Goal: Task Accomplishment & Management: Use online tool/utility

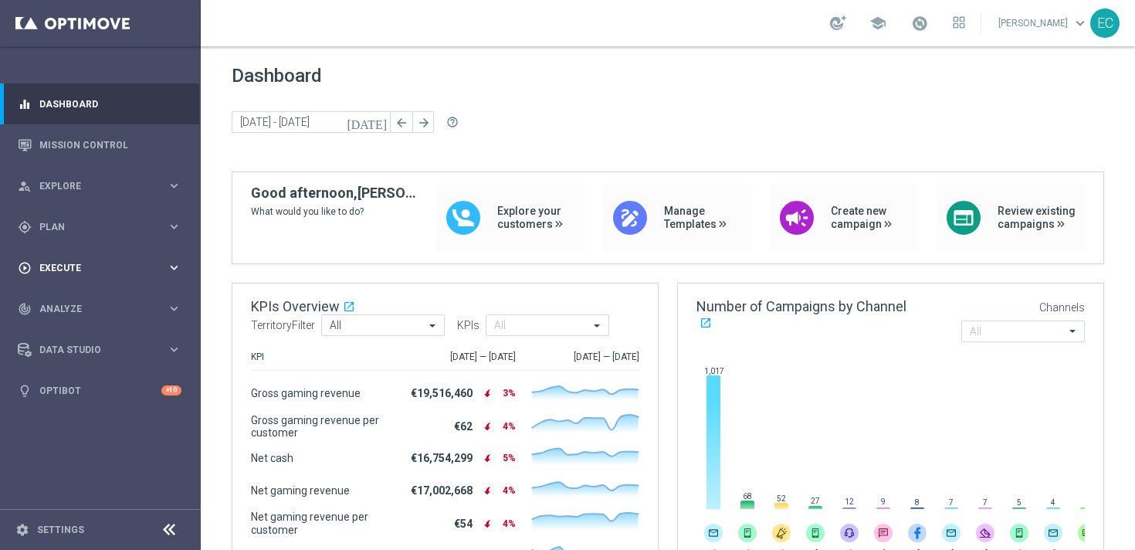
click at [96, 258] on div "play_circle_outline Execute keyboard_arrow_right" at bounding box center [99, 267] width 199 height 41
click at [127, 249] on div "play_circle_outline Execute keyboard_arrow_right" at bounding box center [99, 267] width 199 height 41
click at [128, 242] on div "gps_fixed Plan keyboard_arrow_right" at bounding box center [99, 226] width 199 height 41
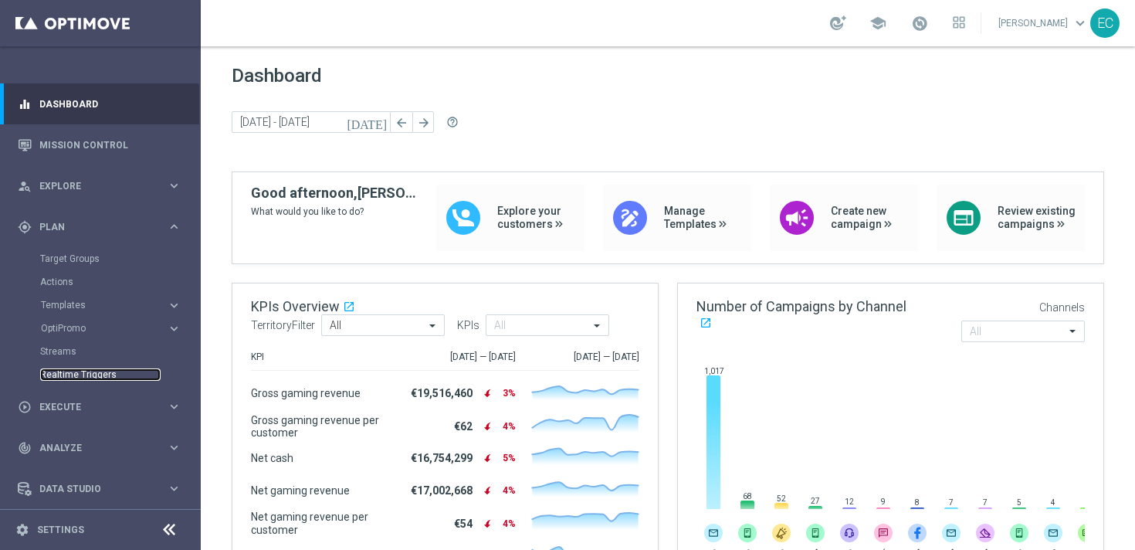
click at [80, 374] on link "Realtime Triggers" at bounding box center [100, 374] width 120 height 12
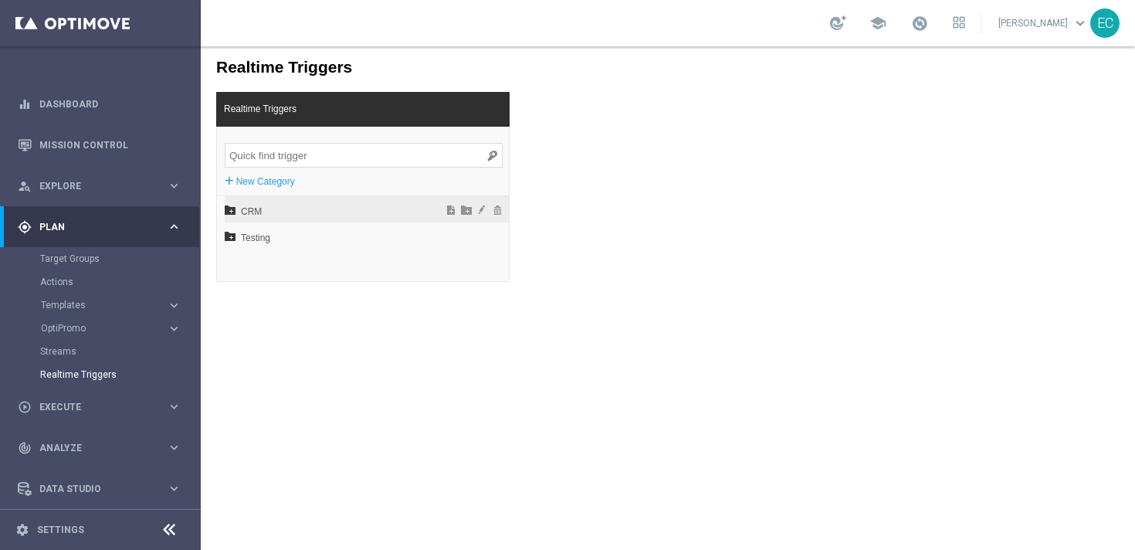
click at [271, 209] on span "CRM" at bounding box center [326, 211] width 171 height 26
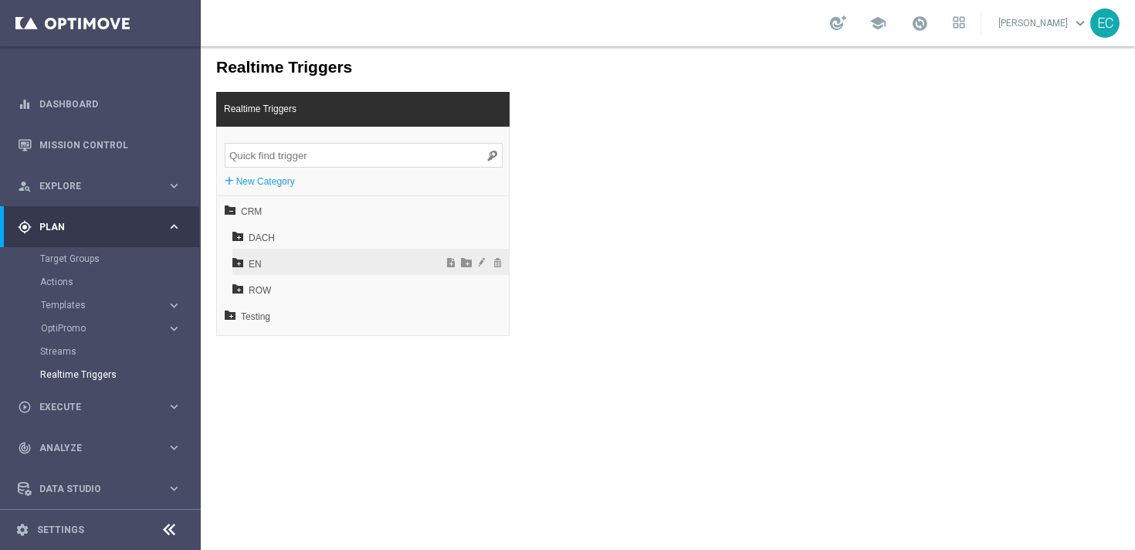
click at [308, 266] on span "EN" at bounding box center [332, 264] width 166 height 26
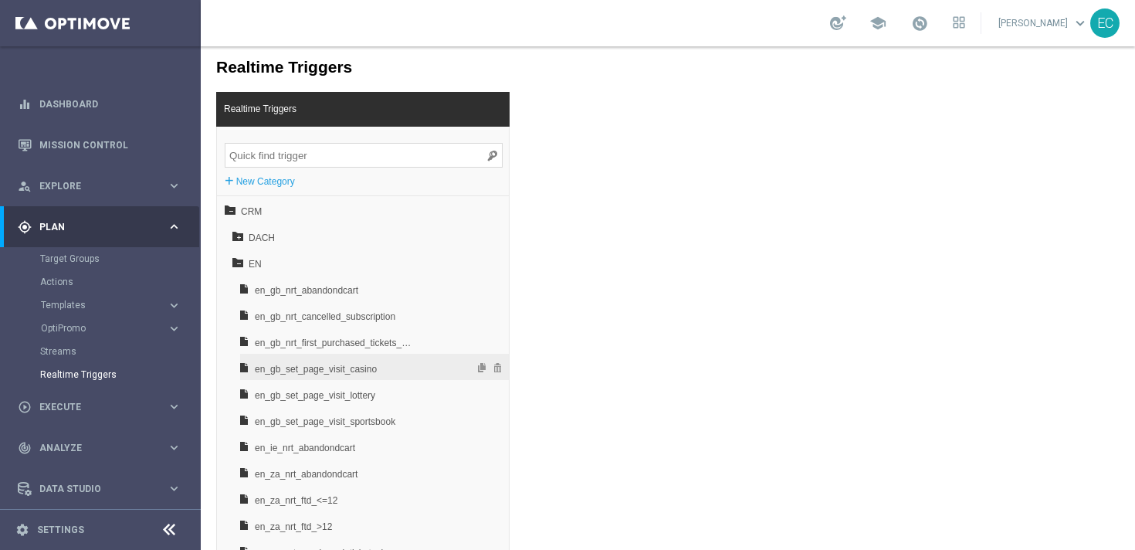
click at [354, 372] on span "en_gb_set_page_visit_casino" at bounding box center [335, 369] width 161 height 26
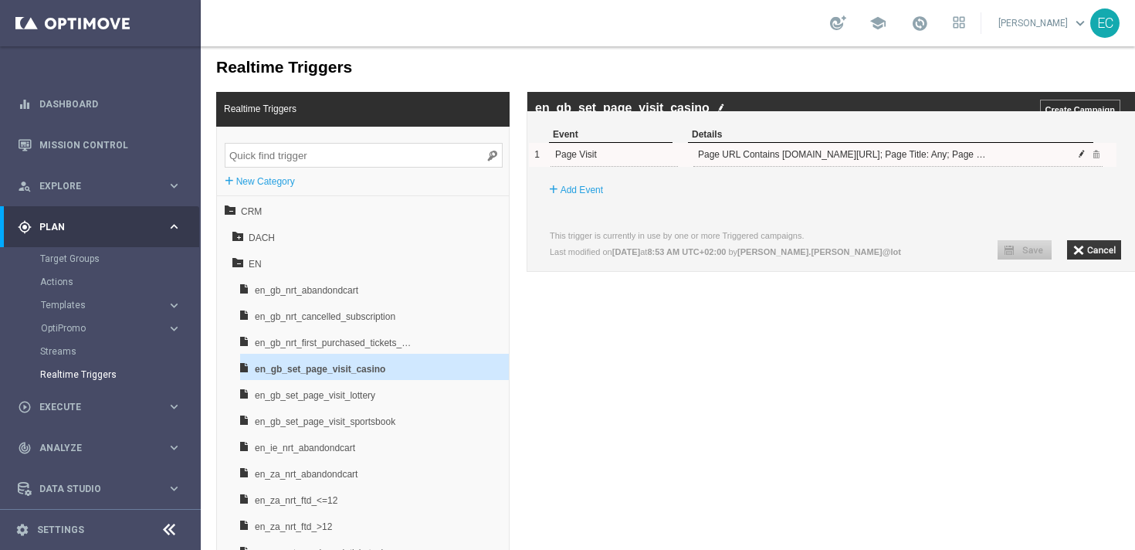
click at [1083, 158] on span at bounding box center [1081, 153] width 9 height 9
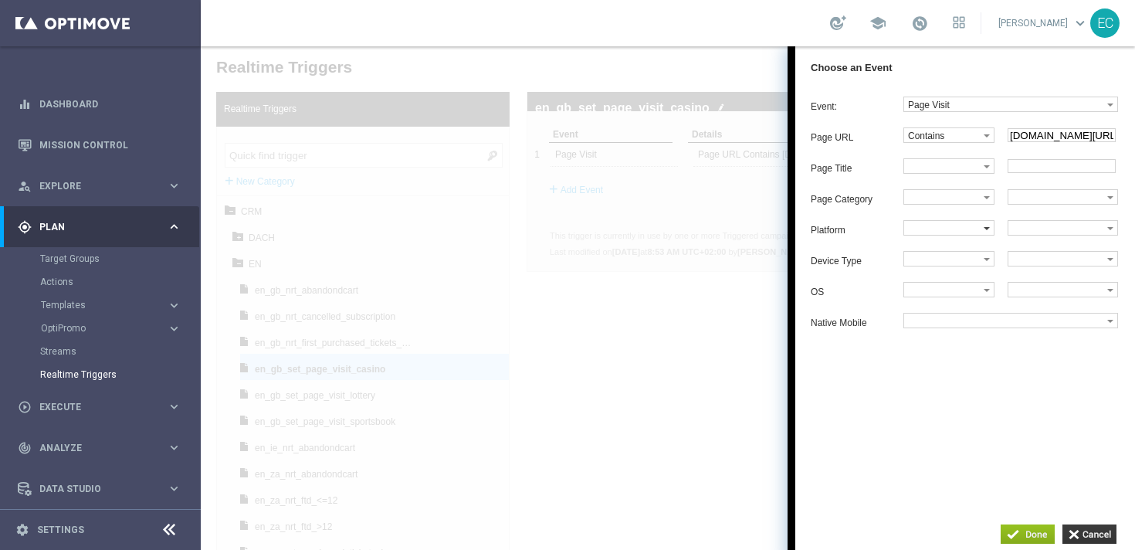
click at [947, 235] on label at bounding box center [944, 228] width 80 height 14
click at [1070, 250] on div "Page URL Contains Equals Does not equal Begins with Ends with Contains Does not…" at bounding box center [973, 227] width 324 height 201
click at [1070, 235] on label at bounding box center [1058, 228] width 99 height 14
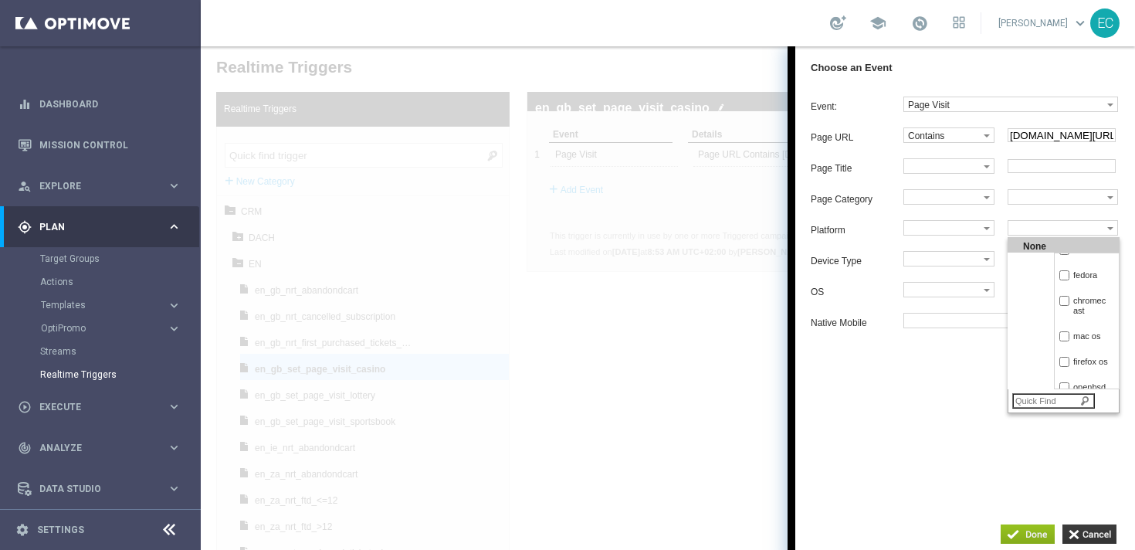
scroll to position [346, 0]
click at [883, 426] on div "Event: Page Visit dummy_event_test login nrt_abandondcart nrt_cancelled_subscri…" at bounding box center [965, 299] width 340 height 421
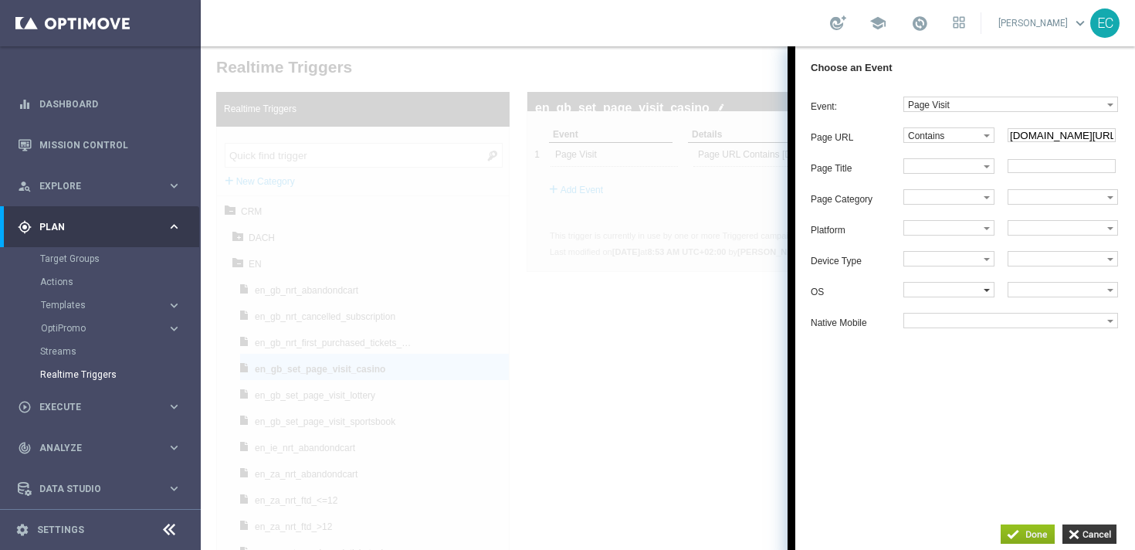
click at [988, 292] on span at bounding box center [987, 290] width 6 height 3
click at [1060, 297] on label at bounding box center [1058, 290] width 99 height 14
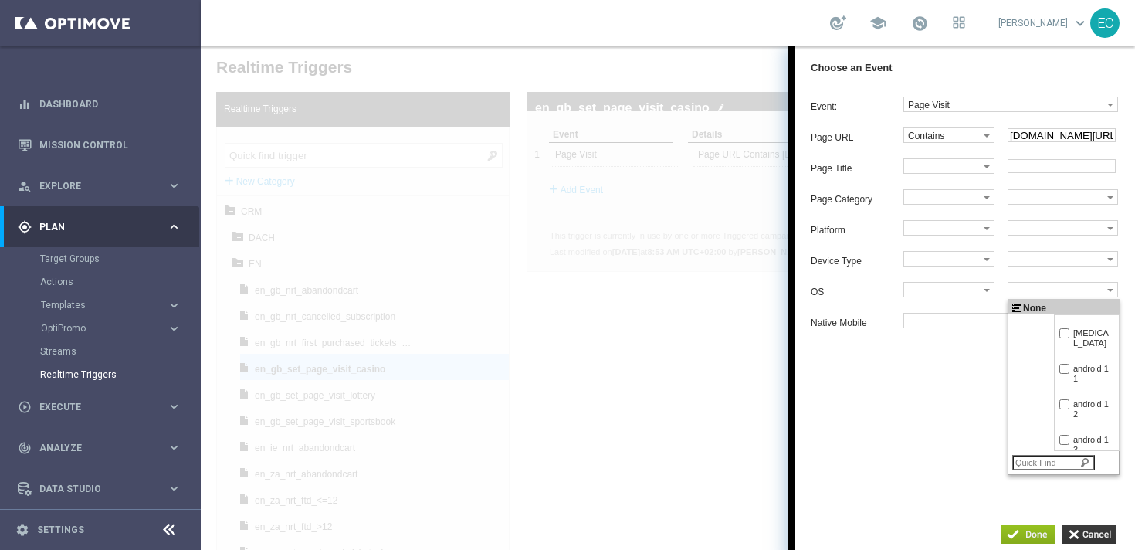
click at [950, 412] on div "Event: Page Visit dummy_event_test login nrt_abandondcart nrt_cancelled_subscri…" at bounding box center [965, 299] width 340 height 421
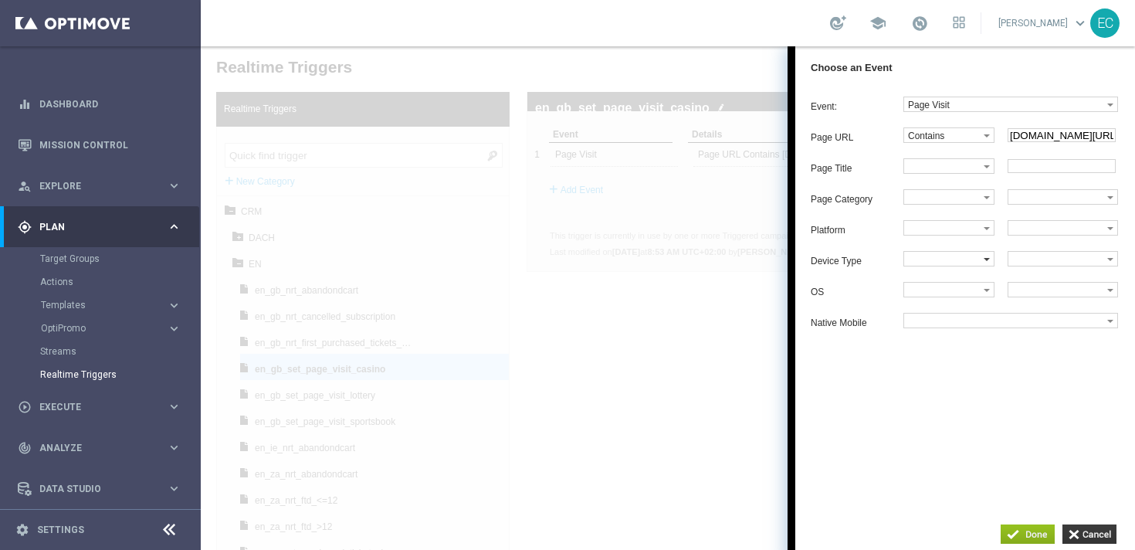
click at [957, 266] on label at bounding box center [944, 259] width 80 height 14
click at [1029, 327] on label at bounding box center [1005, 321] width 203 height 14
click at [800, 351] on div "Event: Page Visit dummy_event_test login nrt_abandondcart nrt_cancelled_subscri…" at bounding box center [965, 299] width 340 height 421
click at [1092, 531] on input "button" at bounding box center [1090, 533] width 54 height 19
